Goal: Ask a question

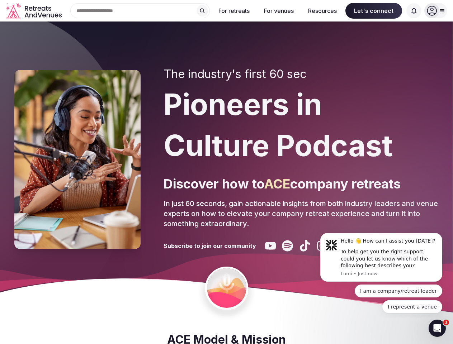
click at [226, 172] on div "The industry's first 60 sec Pioneers in Culture Podcast Discover how to ACE com…" at bounding box center [300, 159] width 275 height 184
click at [140, 11] on div "Search Popular Destinations [GEOGRAPHIC_DATA], [GEOGRAPHIC_DATA] [GEOGRAPHIC_DA…" at bounding box center [136, 10] width 145 height 15
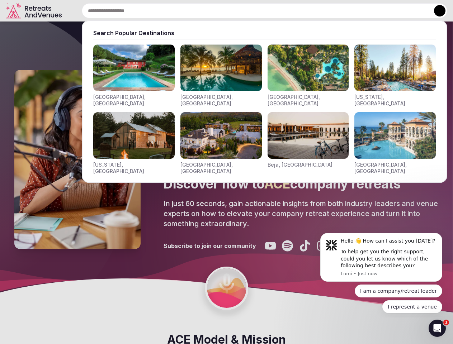
click at [202, 11] on input "text" at bounding box center [264, 10] width 365 height 15
click at [234, 11] on input "text" at bounding box center [264, 10] width 365 height 15
click at [278, 11] on input "text" at bounding box center [264, 10] width 365 height 15
click at [322, 11] on input "text" at bounding box center [264, 10] width 365 height 15
click at [373, 11] on input "text" at bounding box center [264, 10] width 365 height 15
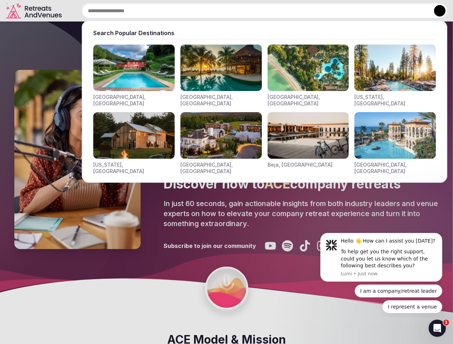
click at [413, 11] on input "text" at bounding box center [264, 10] width 365 height 15
click at [435, 11] on button at bounding box center [439, 10] width 11 height 11
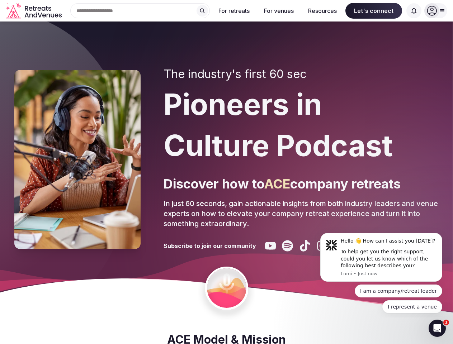
click at [381, 257] on div "To help get you the right support, could you let us know which of the following…" at bounding box center [388, 258] width 96 height 21
